Goal: Task Accomplishment & Management: Use online tool/utility

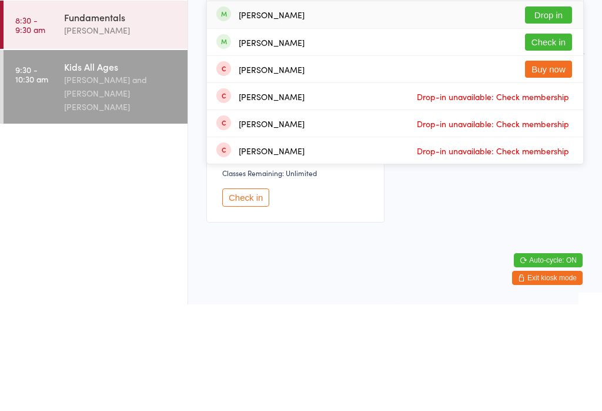
type input "[PERSON_NAME]"
click at [554, 113] on button "Drop in" at bounding box center [548, 121] width 47 height 17
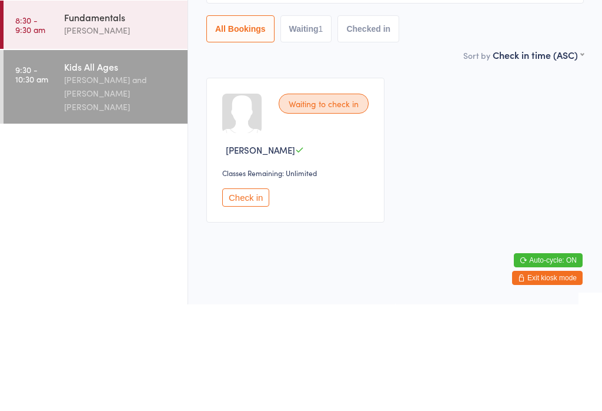
scroll to position [29, 0]
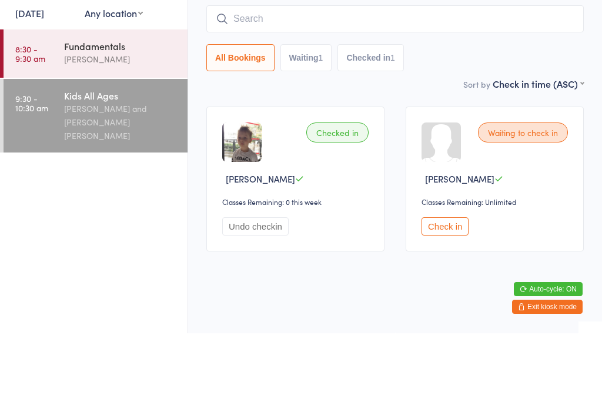
click at [532, 83] on input "search" at bounding box center [395, 96] width 378 height 27
type input "D"
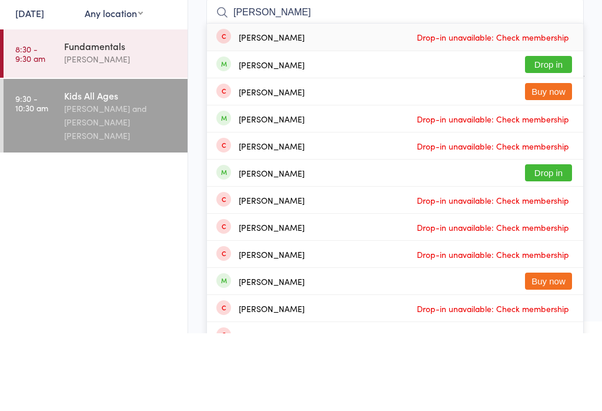
type input "[PERSON_NAME]"
click at [556, 134] on button "Drop in" at bounding box center [548, 142] width 47 height 17
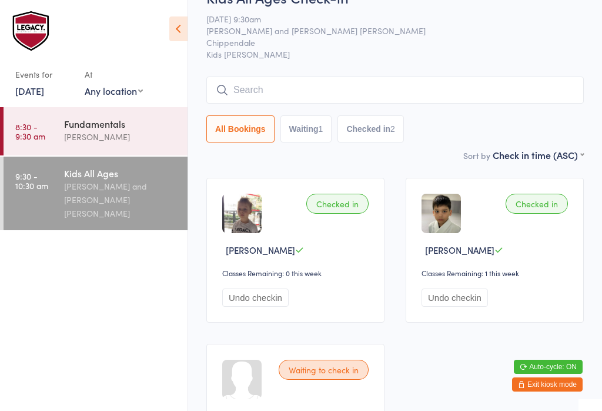
click at [503, 93] on input "search" at bounding box center [395, 89] width 378 height 27
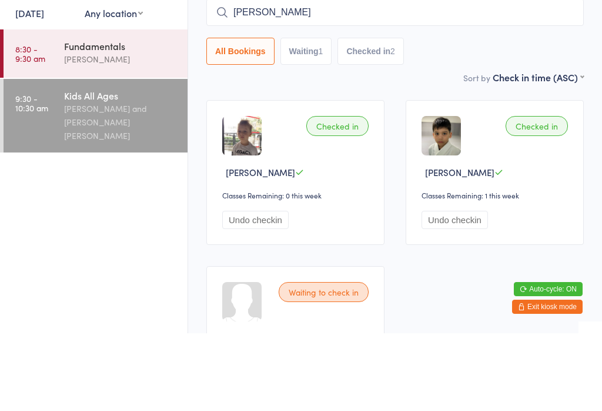
type input "[PERSON_NAME]"
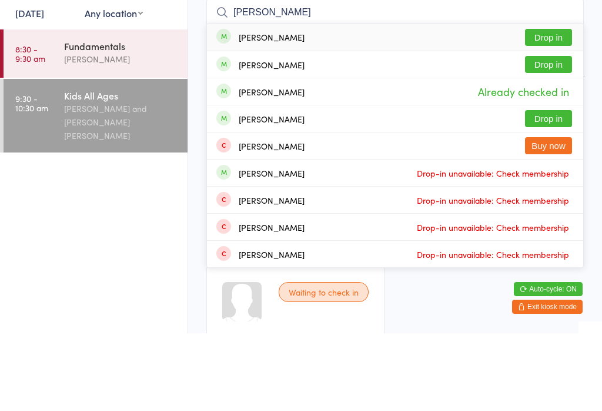
click at [554, 106] on button "Drop in" at bounding box center [548, 114] width 47 height 17
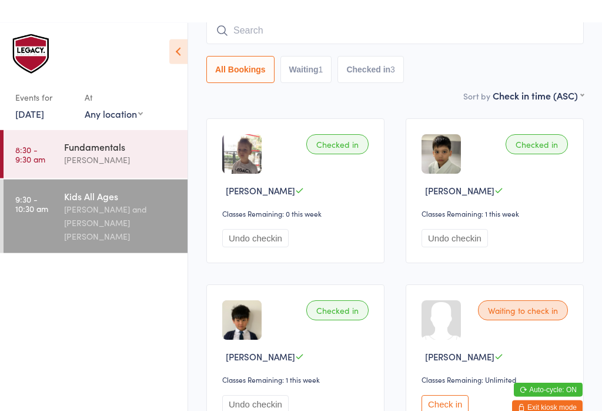
scroll to position [0, 0]
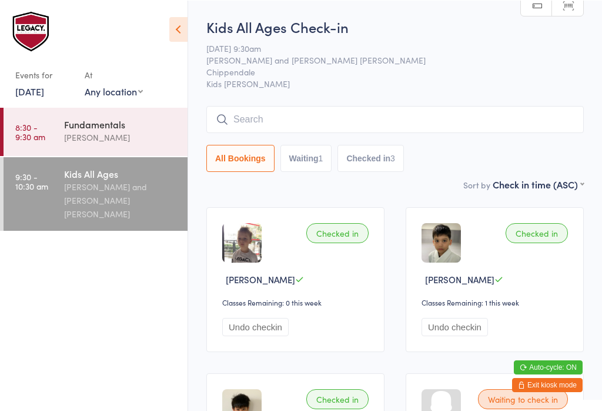
click at [304, 116] on input "search" at bounding box center [395, 118] width 378 height 27
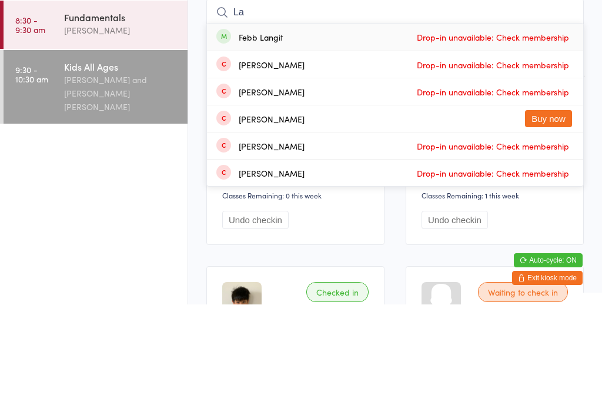
type input "L"
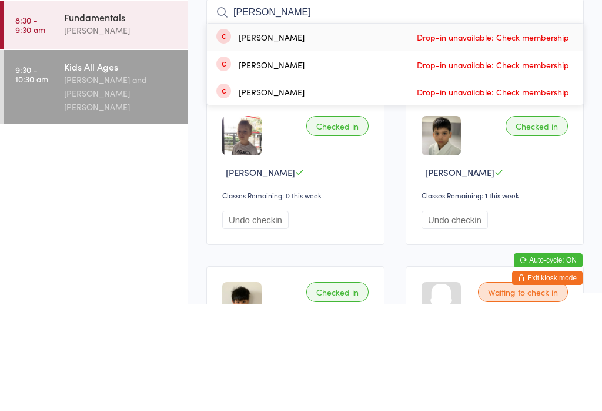
type input "[PERSON_NAME]"
click at [274, 130] on div "[PERSON_NAME] Drop-in unavailable: Check membership" at bounding box center [395, 143] width 376 height 27
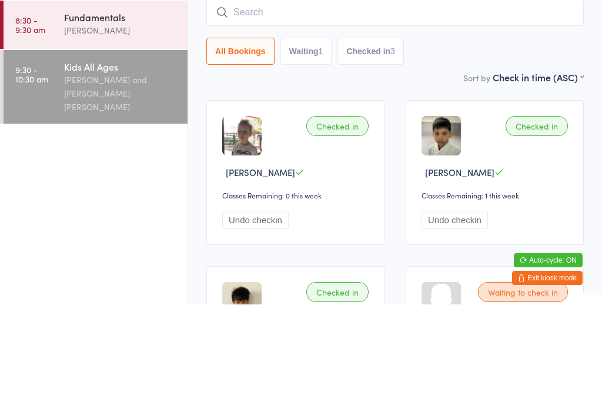
click at [143, 144] on ul "8:30 - 9:30 am Fundamentals [PERSON_NAME] 9:30 - 10:30 am Kids All Ages [PERSON…" at bounding box center [94, 259] width 188 height 304
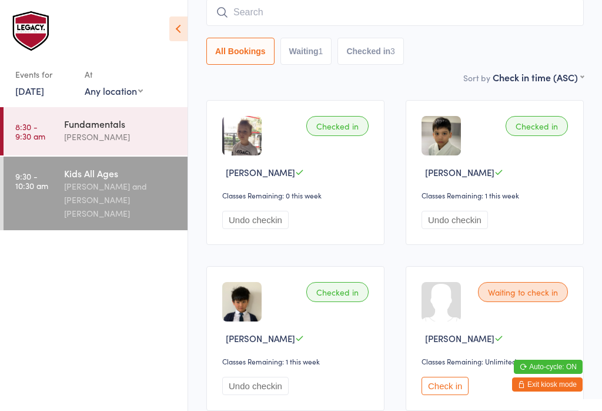
click at [308, 300] on div "Checked in" at bounding box center [337, 292] width 62 height 20
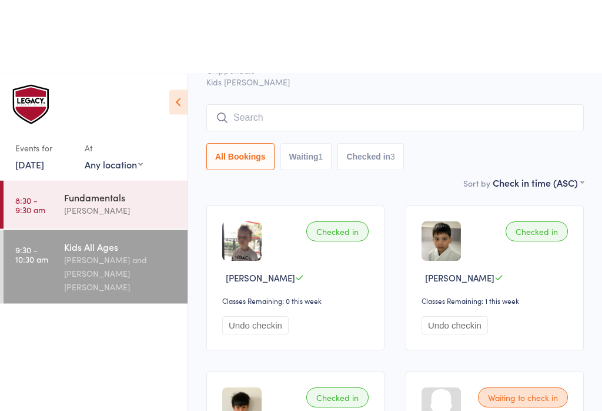
scroll to position [0, 0]
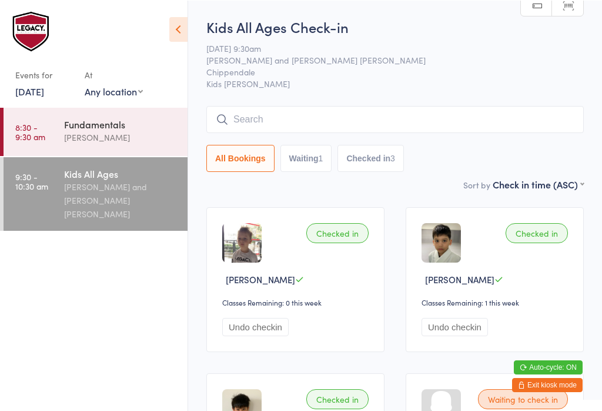
click at [432, 132] on input "search" at bounding box center [395, 118] width 378 height 27
click at [450, 118] on input "search" at bounding box center [395, 118] width 378 height 27
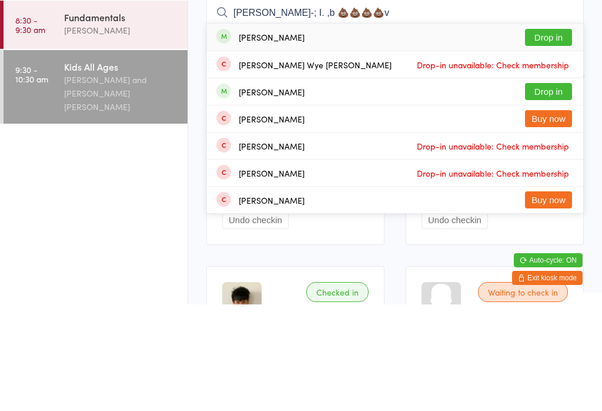
click at [419, 105] on input "[PERSON_NAME]-; I. ,b 💩💩💩💩v" at bounding box center [395, 118] width 378 height 27
click at [415, 105] on input "[PERSON_NAME]-; I. ,b 💩💩💩💩v" at bounding box center [395, 118] width 378 height 27
type input "[PERSON_NAME]-; I. ,b 💩💩💩💩v"
click at [560, 135] on button "Drop in" at bounding box center [548, 143] width 47 height 17
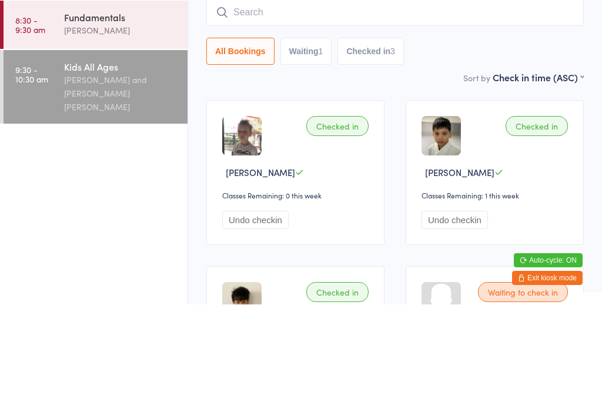
scroll to position [106, 0]
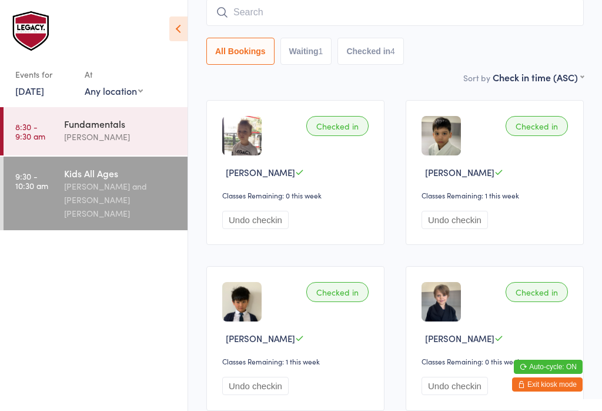
click at [357, 8] on input "search" at bounding box center [395, 12] width 378 height 27
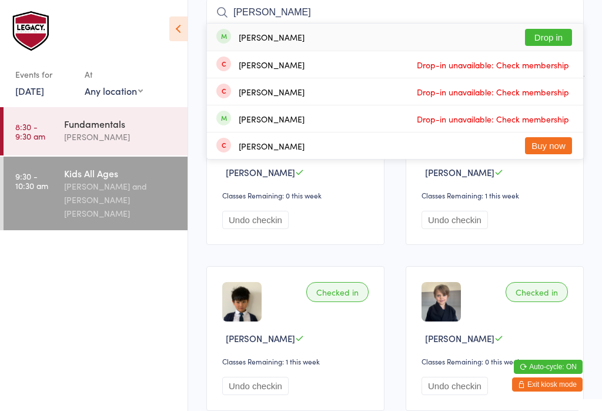
type input "[PERSON_NAME]"
click at [564, 35] on button "Drop in" at bounding box center [548, 37] width 47 height 17
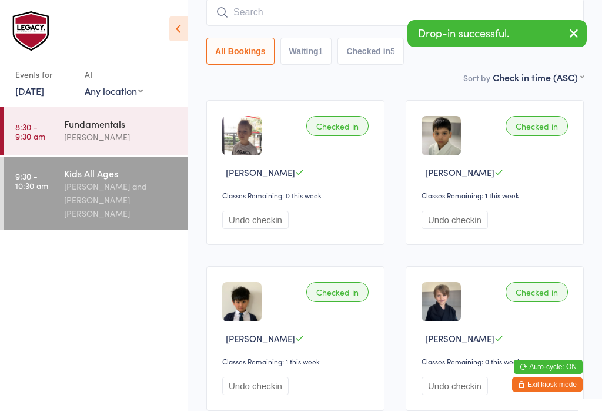
click at [111, 198] on div "[PERSON_NAME] and [PERSON_NAME] [PERSON_NAME]" at bounding box center [121, 199] width 114 height 41
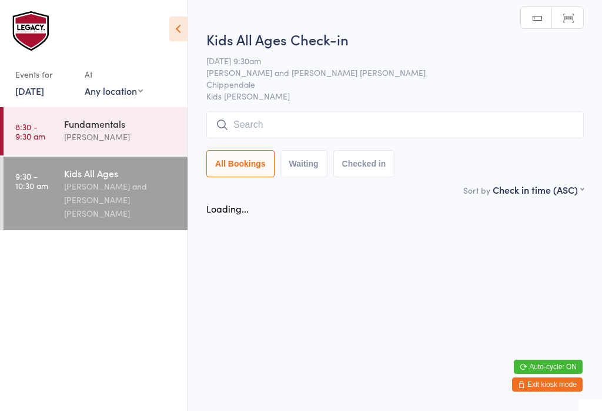
scroll to position [0, 0]
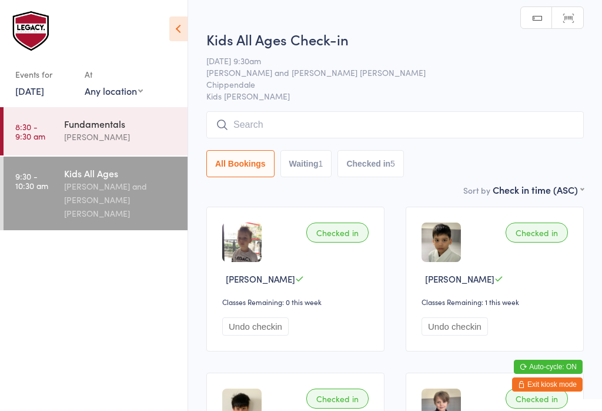
click at [289, 125] on input "search" at bounding box center [395, 124] width 378 height 27
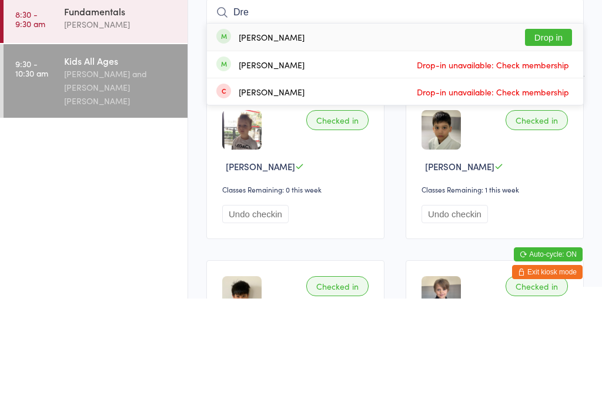
type input "Dre"
click at [558, 141] on button "Drop in" at bounding box center [548, 149] width 47 height 17
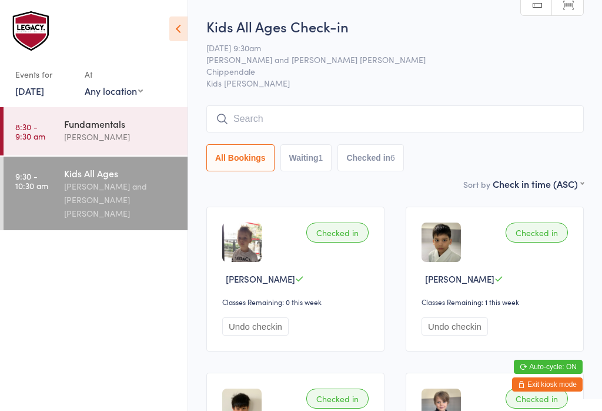
click at [241, 112] on input "search" at bounding box center [395, 118] width 378 height 27
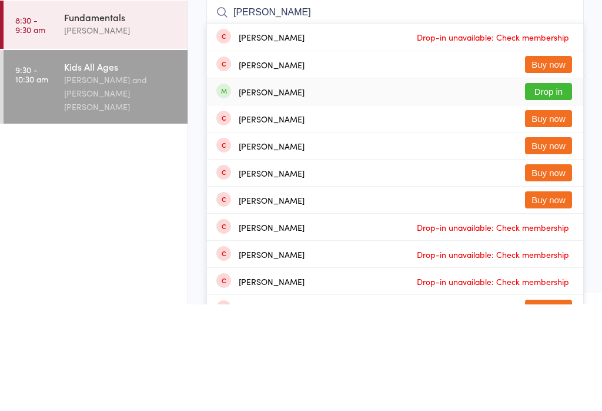
type input "[PERSON_NAME]"
click at [244, 194] on div "[PERSON_NAME]" at bounding box center [272, 198] width 66 height 9
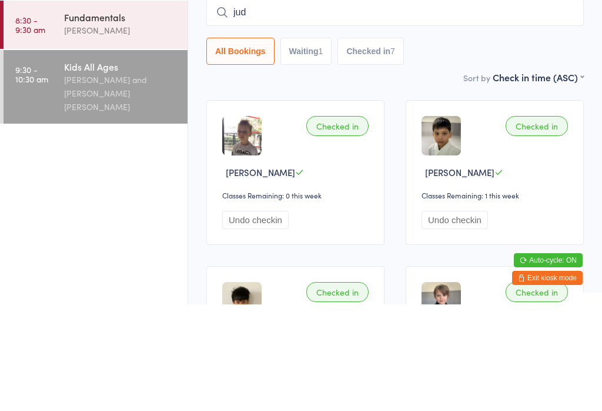
type input "[DEMOGRAPHIC_DATA]"
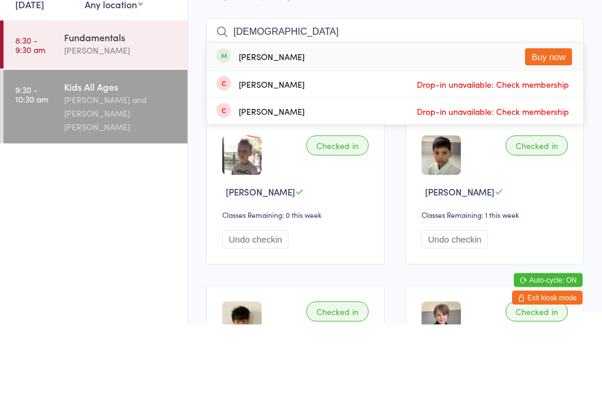
click at [66, 130] on div "[PERSON_NAME]" at bounding box center [121, 137] width 114 height 14
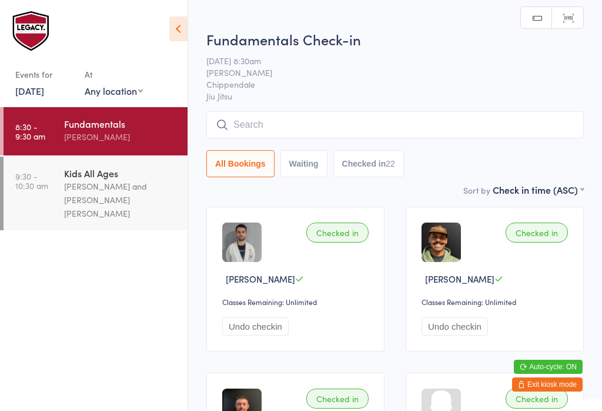
click at [242, 126] on input "search" at bounding box center [395, 124] width 378 height 27
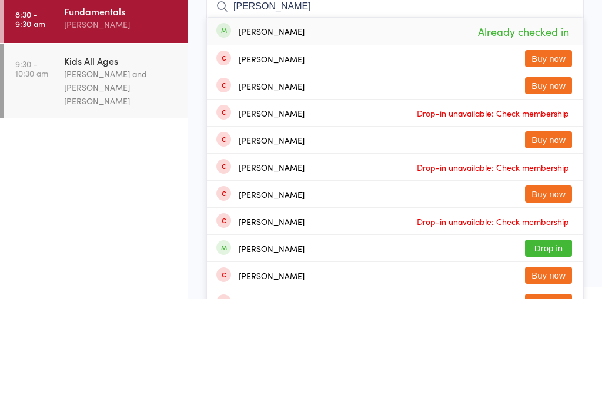
scroll to position [112, 0]
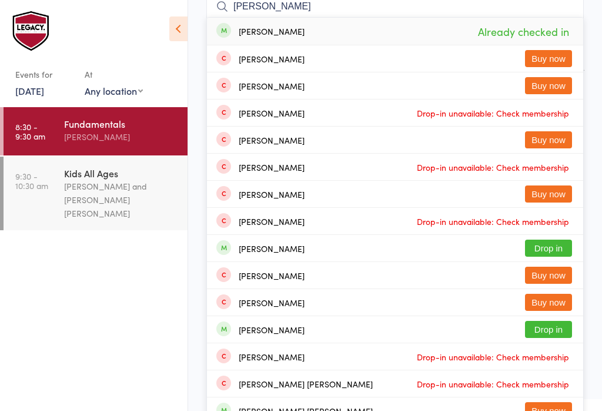
type input "[PERSON_NAME]"
click at [168, 309] on ul "8:30 - 9:30 am Fundamentals [PERSON_NAME] 9:30 - 10:30 am Kids All Ages [PERSON…" at bounding box center [94, 259] width 188 height 304
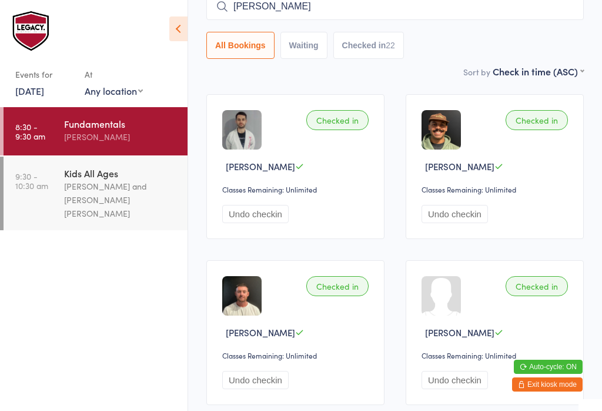
click at [98, 192] on div "[PERSON_NAME] and [PERSON_NAME] [PERSON_NAME]" at bounding box center [121, 199] width 114 height 41
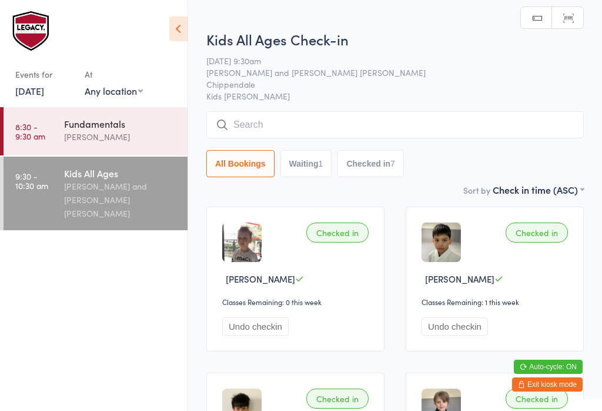
click at [255, 126] on input "search" at bounding box center [395, 124] width 378 height 27
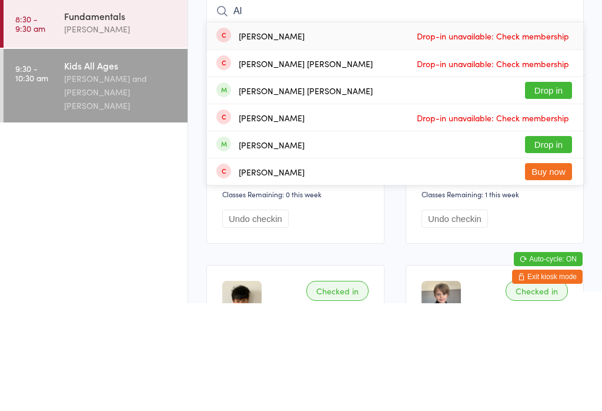
type input "A"
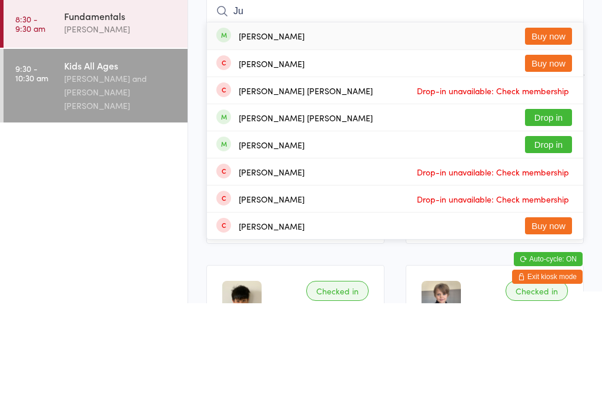
type input "J"
